Goal: Transaction & Acquisition: Purchase product/service

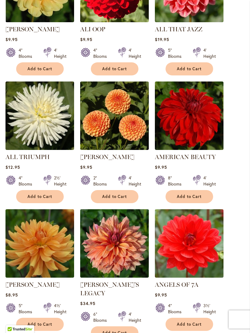
scroll to position [378, 0]
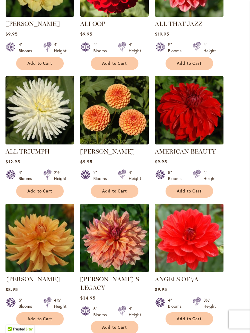
click at [197, 130] on img at bounding box center [189, 110] width 68 height 68
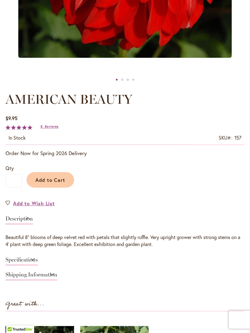
scroll to position [253, 0]
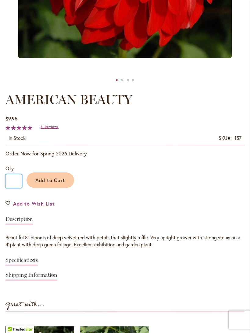
click at [20, 184] on input "*" at bounding box center [13, 181] width 16 height 14
type input "*"
click at [53, 184] on span "Add to Cart" at bounding box center [50, 180] width 30 height 6
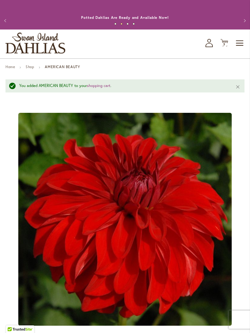
scroll to position [0, 0]
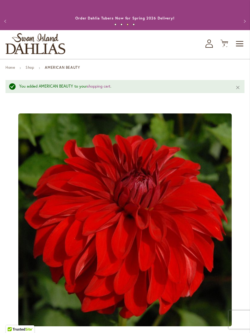
click at [240, 50] on span "Toggle Nav" at bounding box center [239, 44] width 9 height 12
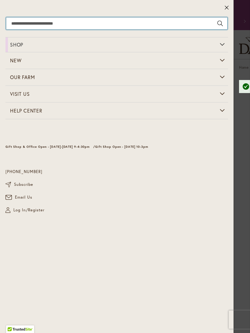
click at [26, 23] on input "Search" at bounding box center [116, 23] width 221 height 12
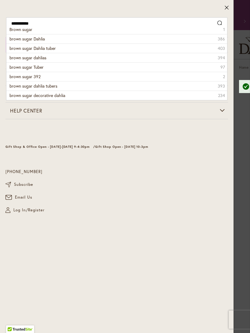
click at [54, 49] on span "brown sugar Dahlia tuber" at bounding box center [32, 48] width 46 height 6
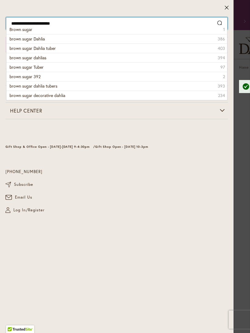
type input "**********"
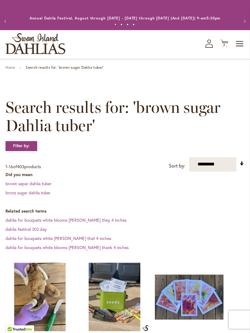
click at [12, 70] on link "Home" at bounding box center [9, 67] width 9 height 5
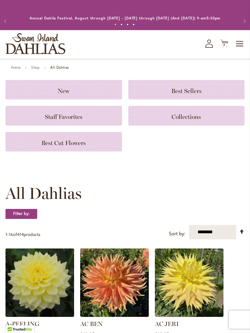
click at [69, 147] on span "Best Cut Flowers" at bounding box center [63, 142] width 44 height 7
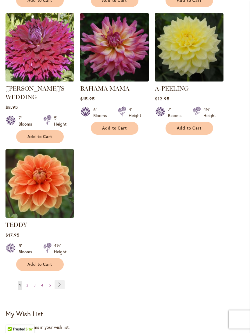
scroll to position [670, 0]
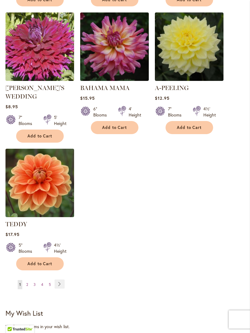
click at [28, 283] on span "2" at bounding box center [27, 285] width 2 height 5
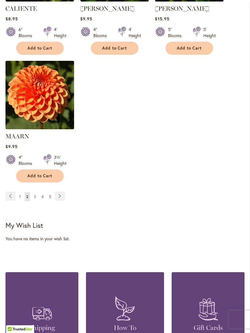
scroll to position [749, 0]
click at [37, 202] on link "Page 3" at bounding box center [34, 196] width 5 height 9
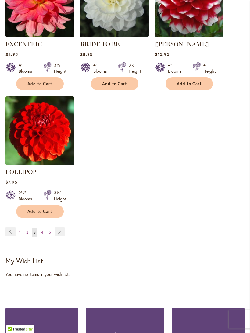
scroll to position [731, 0]
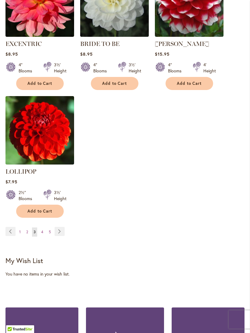
click at [42, 230] on span "4" at bounding box center [42, 232] width 2 height 5
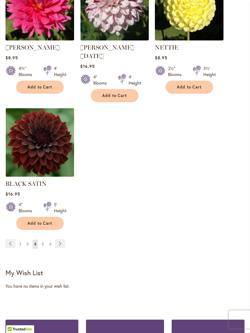
scroll to position [719, 0]
click at [44, 241] on link "Page 5" at bounding box center [42, 244] width 5 height 9
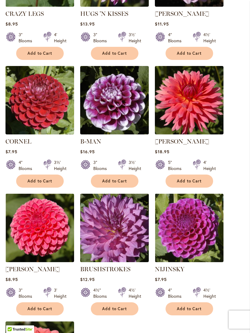
scroll to position [480, 0]
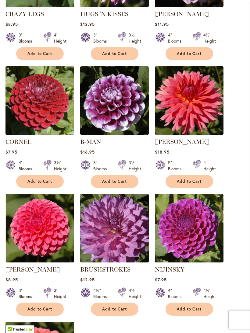
click at [43, 184] on span "Add to Cart" at bounding box center [39, 181] width 25 height 5
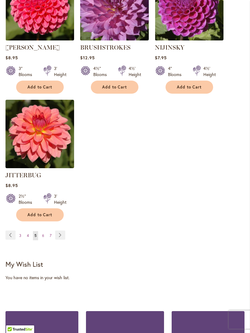
scroll to position [768, 0]
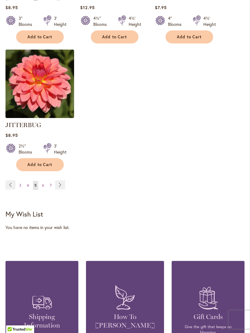
click at [44, 188] on link "Page 6" at bounding box center [42, 185] width 5 height 9
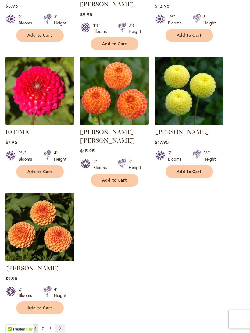
scroll to position [651, 0]
click at [45, 324] on link "Page 7" at bounding box center [42, 328] width 5 height 9
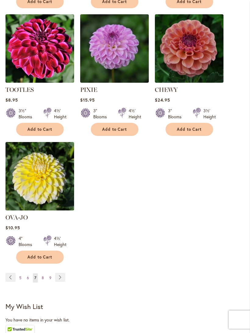
scroll to position [681, 0]
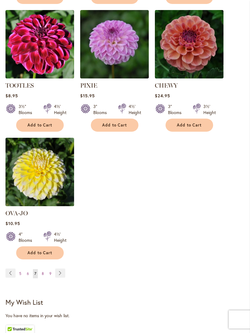
click at [45, 270] on link "Page 8" at bounding box center [42, 274] width 5 height 9
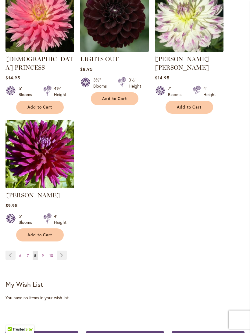
scroll to position [739, 0]
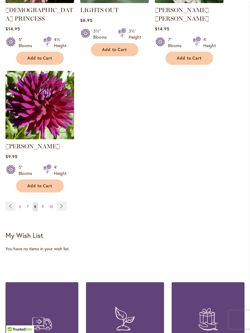
click at [44, 202] on link "Page 9" at bounding box center [42, 206] width 5 height 9
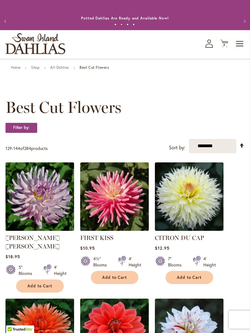
click at [225, 47] on span "4 4 items" at bounding box center [224, 45] width 6 height 3
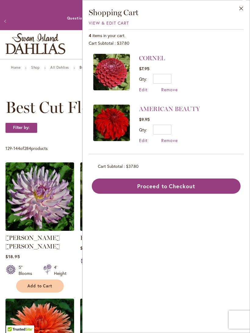
click at [171, 91] on span "Remove" at bounding box center [169, 90] width 16 height 6
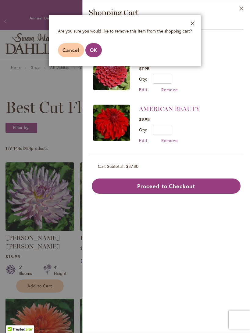
click at [91, 51] on span "OK" at bounding box center [93, 50] width 7 height 6
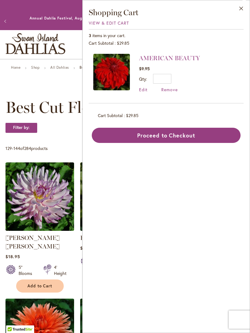
click at [170, 92] on span "Remove" at bounding box center [169, 90] width 16 height 6
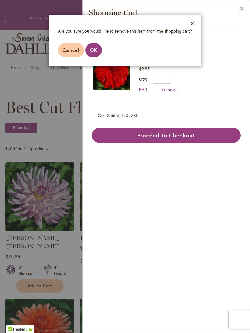
click at [94, 51] on span "OK" at bounding box center [93, 50] width 7 height 6
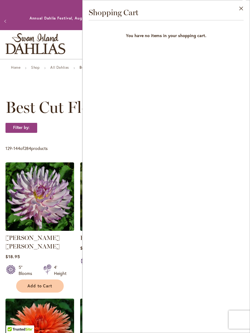
click at [240, 8] on button "Close" at bounding box center [241, 9] width 17 height 19
